Goal: Task Accomplishment & Management: Manage account settings

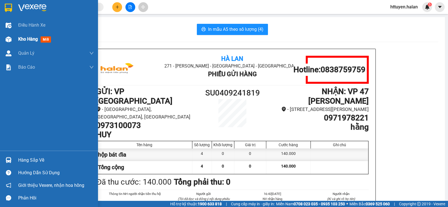
click at [29, 37] on span "Kho hàng" at bounding box center [28, 38] width 20 height 5
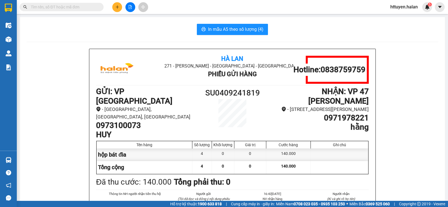
click at [398, 8] on span "httuyen.halan" at bounding box center [404, 6] width 36 height 7
click at [402, 19] on span "Đăng xuất" at bounding box center [406, 17] width 24 height 6
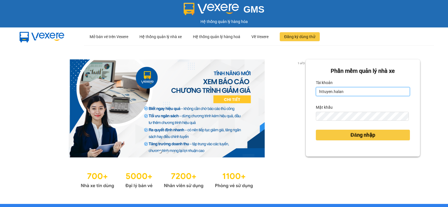
click at [348, 93] on input "httuyen.halan" at bounding box center [363, 91] width 94 height 9
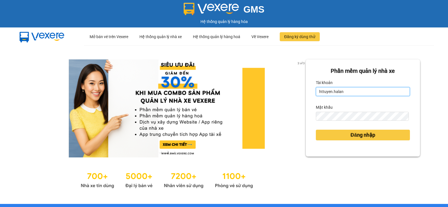
type input "hthang.halan"
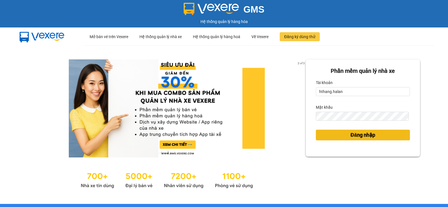
click at [350, 133] on span "Đăng nhập" at bounding box center [362, 135] width 25 height 8
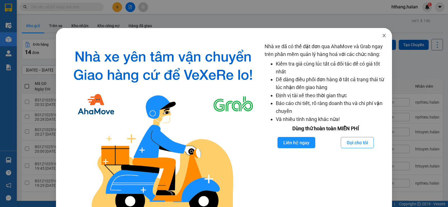
drag, startPoint x: 380, startPoint y: 34, endPoint x: 368, endPoint y: 39, distance: 13.3
click at [382, 34] on icon "close" at bounding box center [384, 35] width 4 height 4
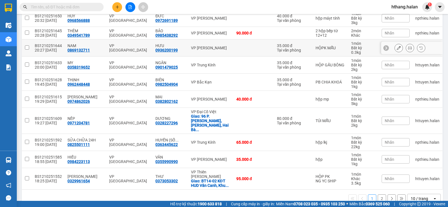
scroll to position [87, 0]
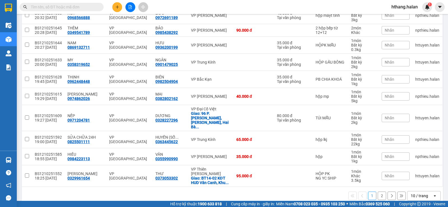
click at [417, 193] on div "10 / trang" at bounding box center [419, 196] width 17 height 6
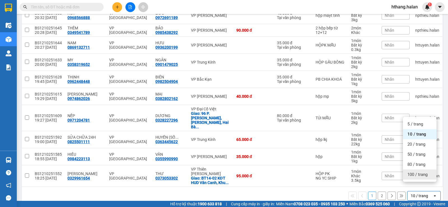
click at [421, 173] on span "100 / trang" at bounding box center [417, 175] width 20 height 6
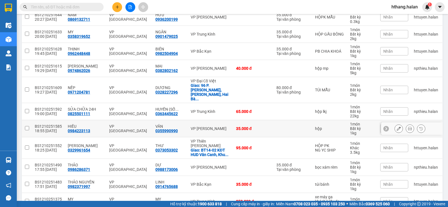
scroll to position [151, 0]
